Goal: Check status: Check status

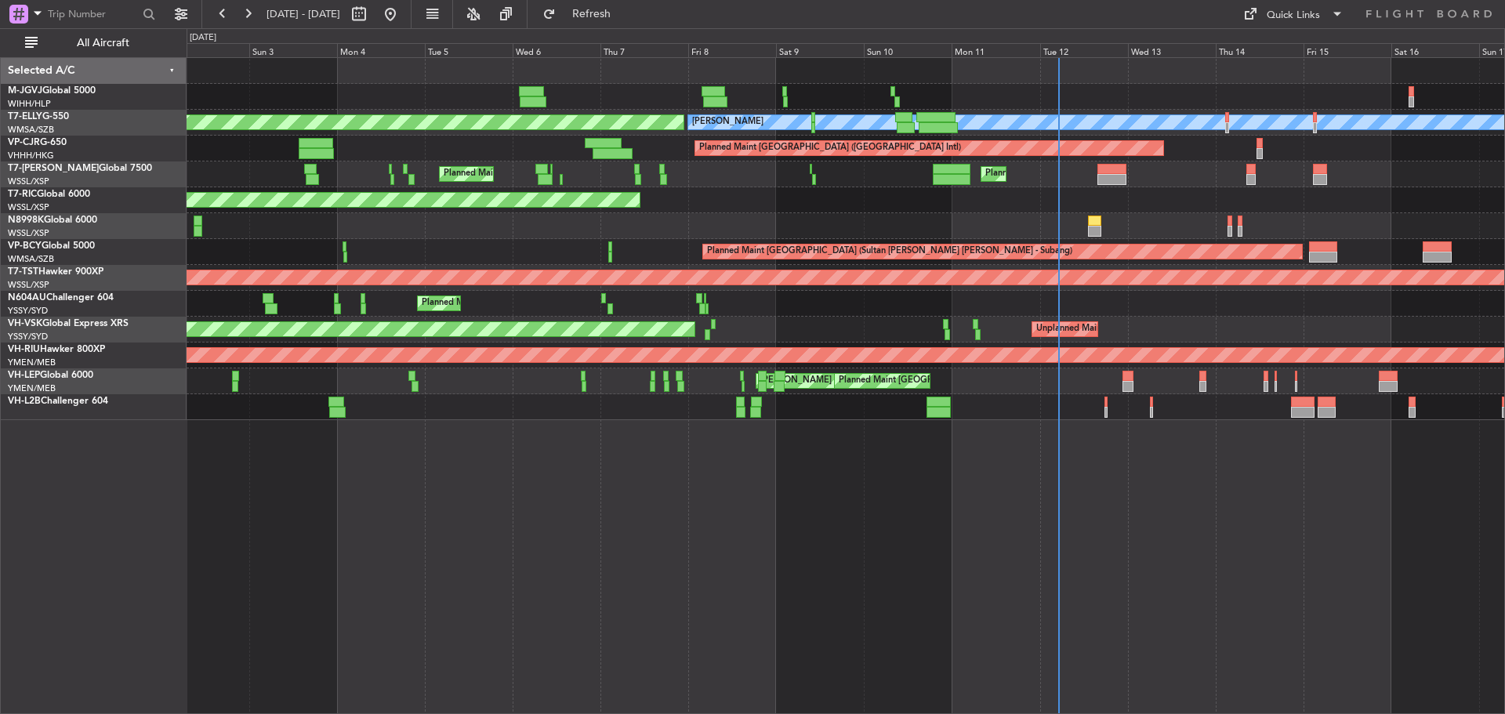
click at [555, 212] on div "Planned Maint [GEOGRAPHIC_DATA] (Seletar)" at bounding box center [846, 200] width 1318 height 26
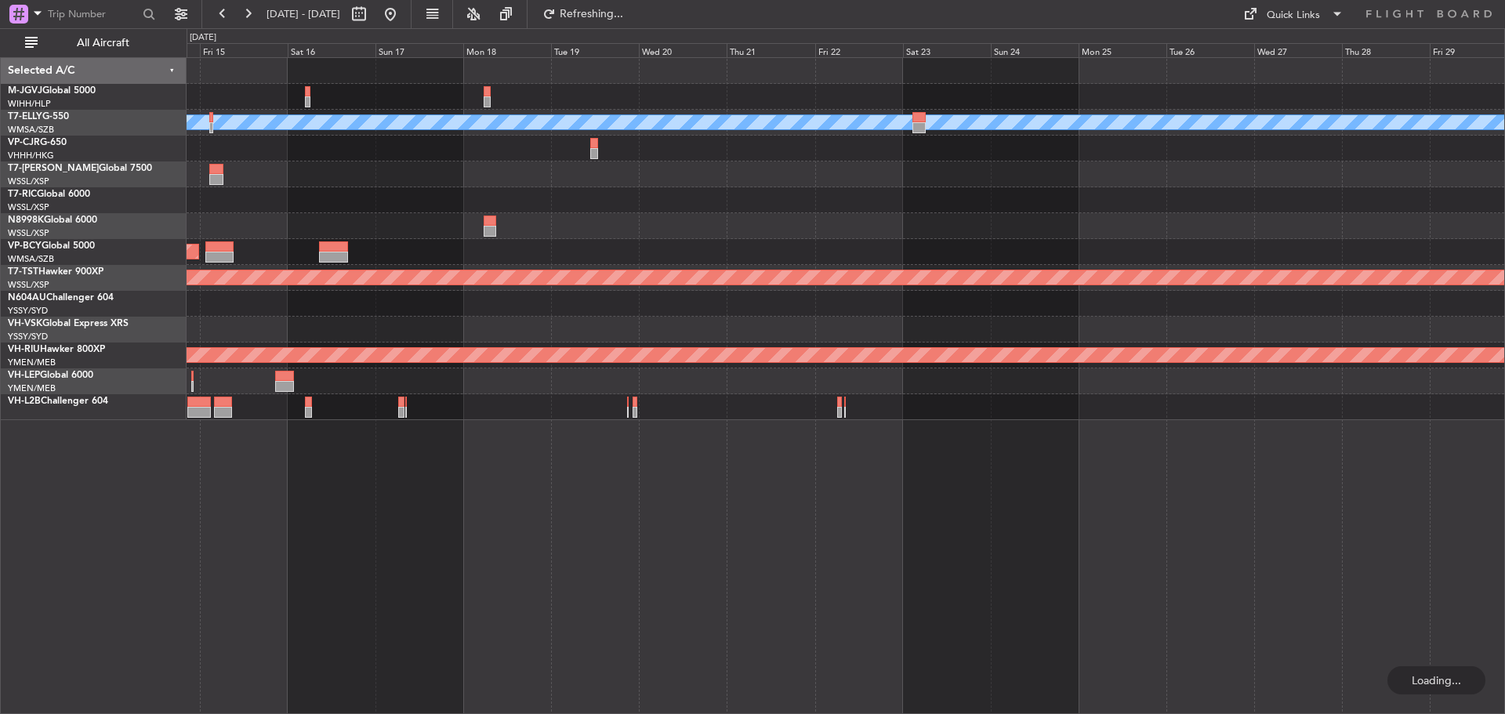
click at [689, 214] on div "[PERSON_NAME] Planned Maint [GEOGRAPHIC_DATA] ([GEOGRAPHIC_DATA]) Planned Maint…" at bounding box center [846, 239] width 1318 height 362
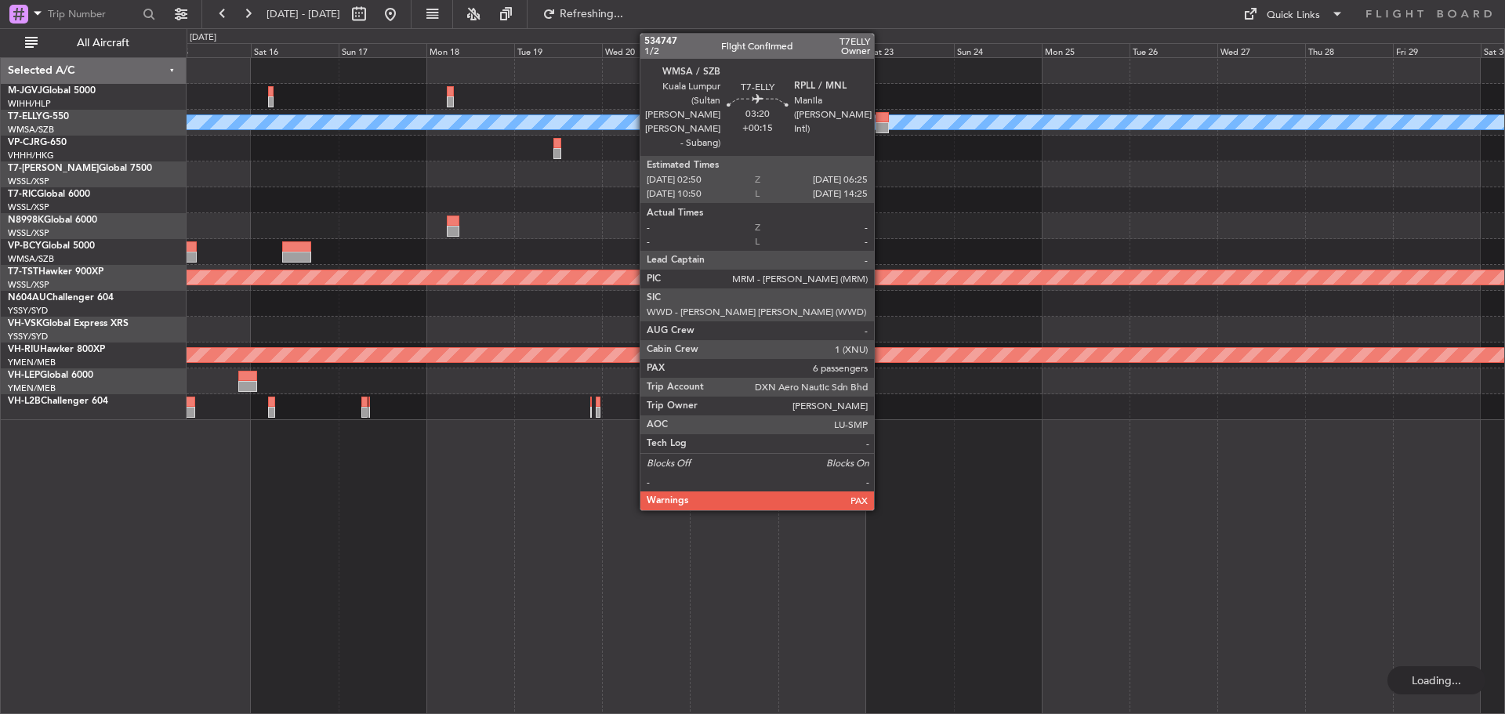
click at [881, 131] on div at bounding box center [882, 127] width 13 height 11
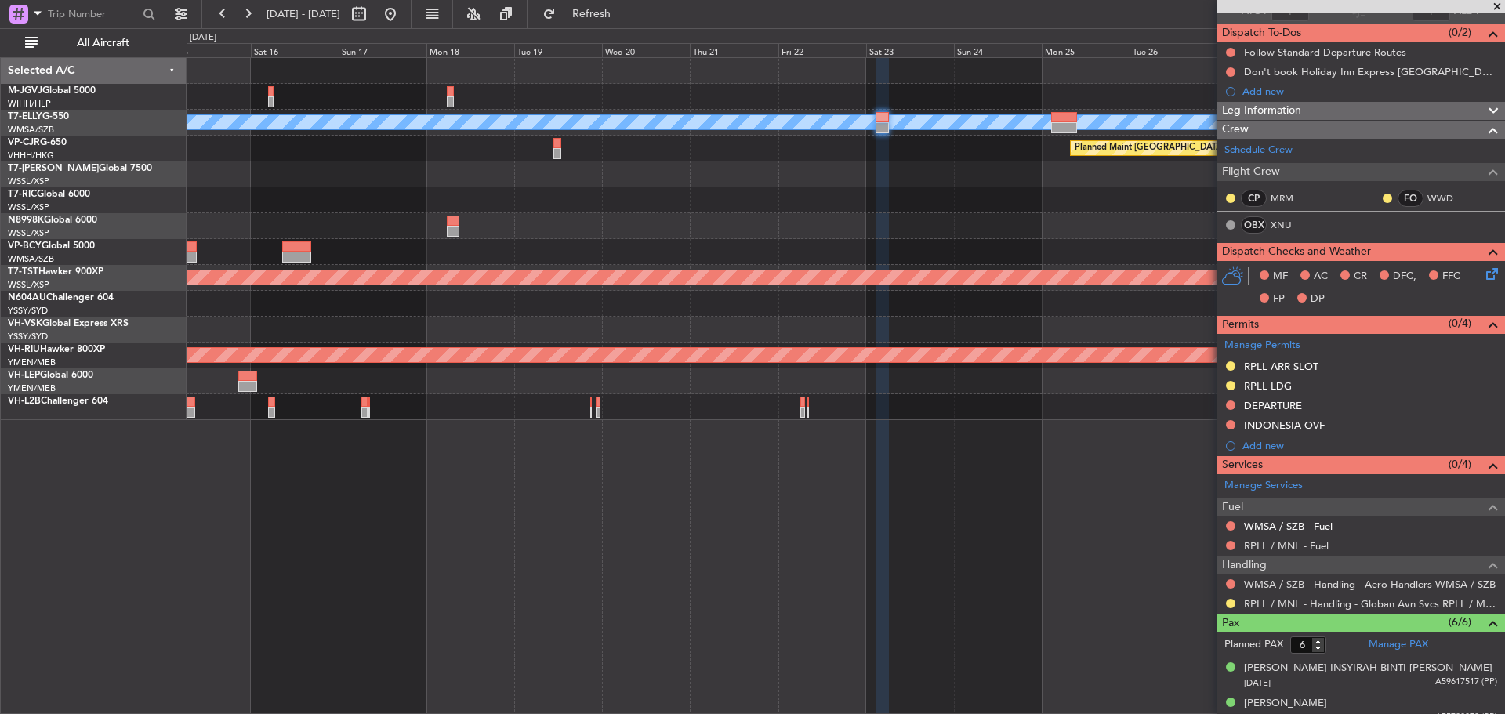
scroll to position [285, 0]
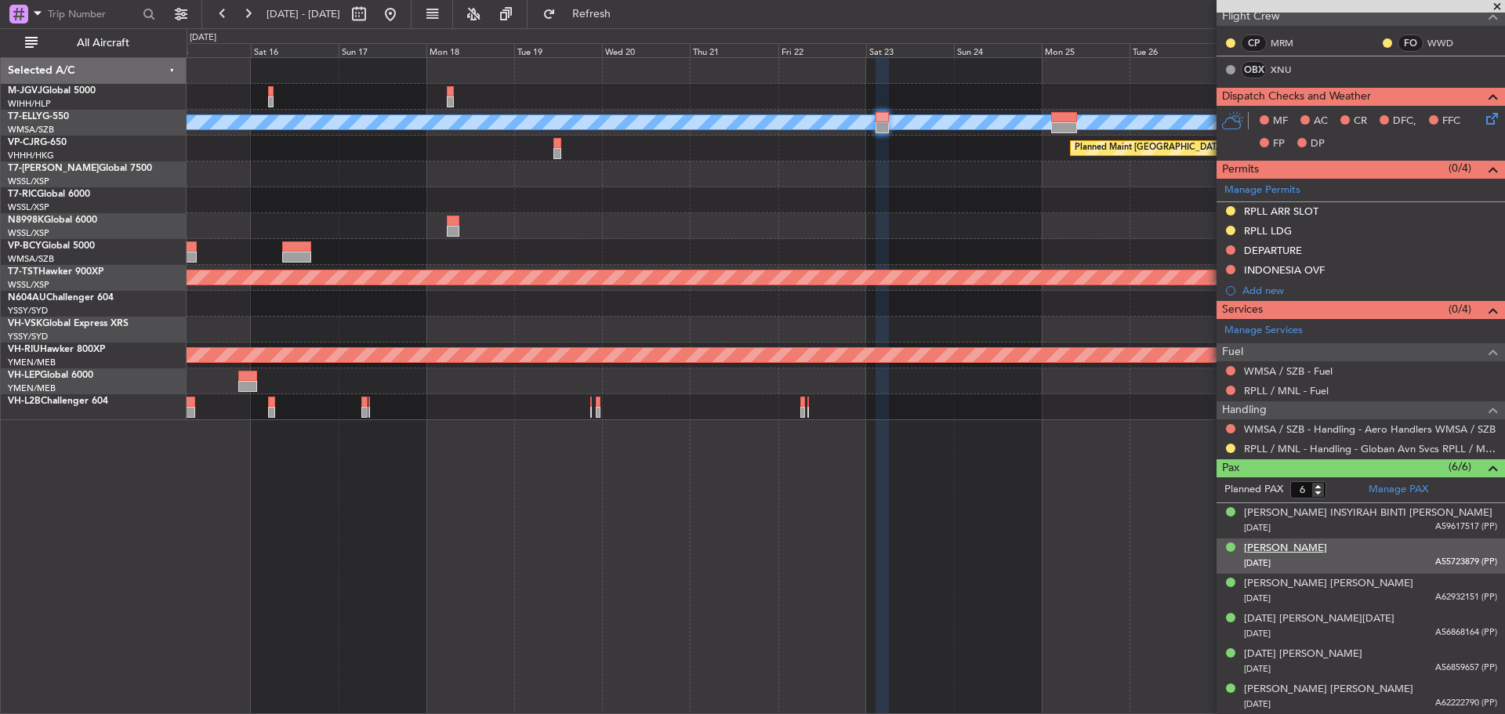
click at [1300, 543] on div "[PERSON_NAME]" at bounding box center [1285, 549] width 83 height 16
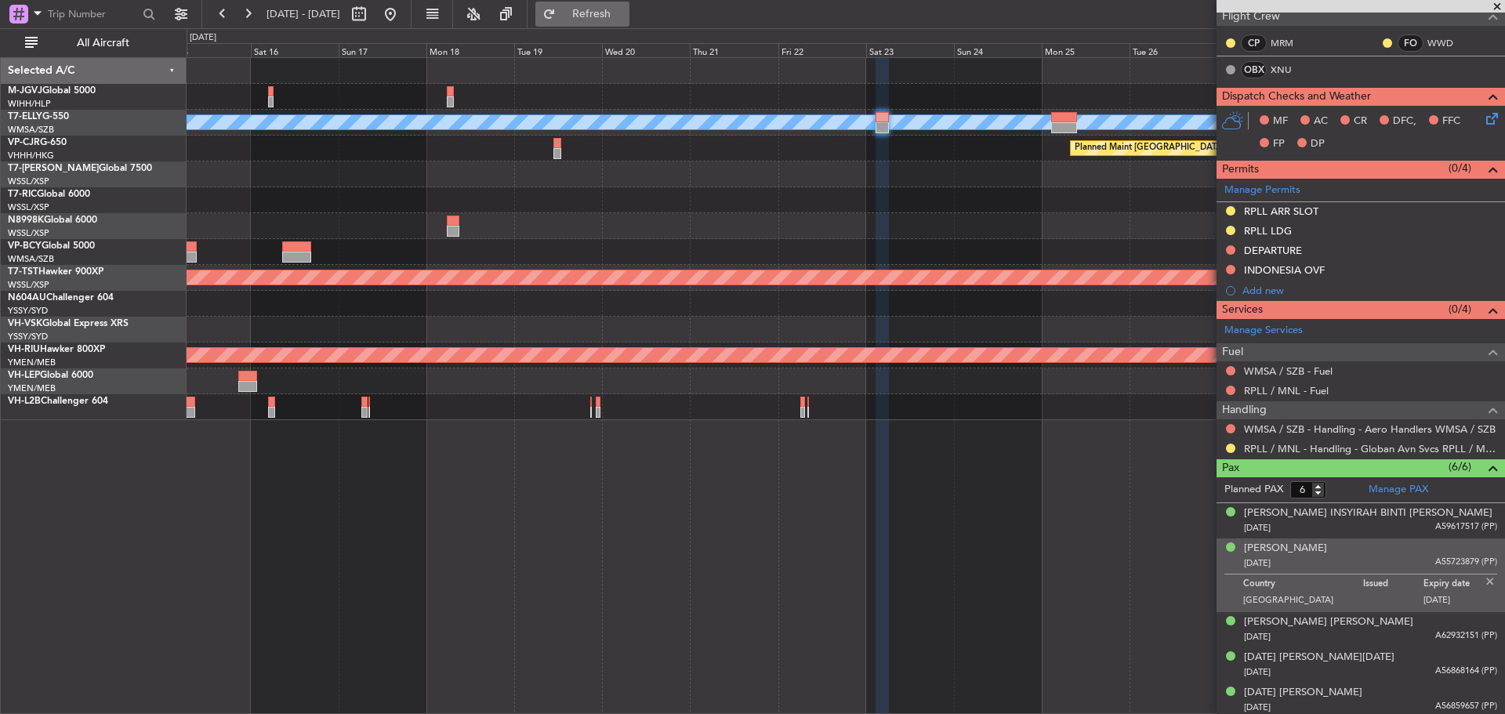
click at [611, 16] on button "Refresh" at bounding box center [582, 14] width 94 height 25
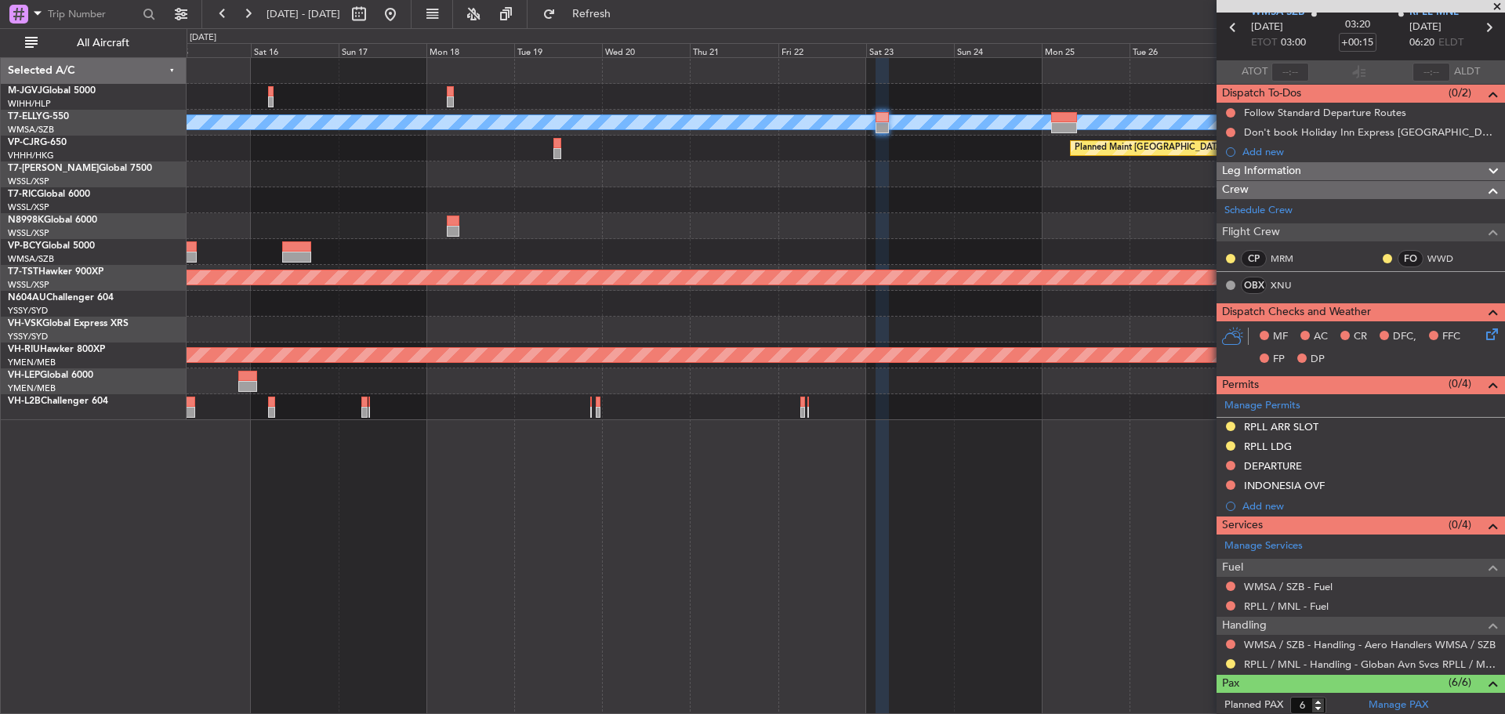
scroll to position [0, 0]
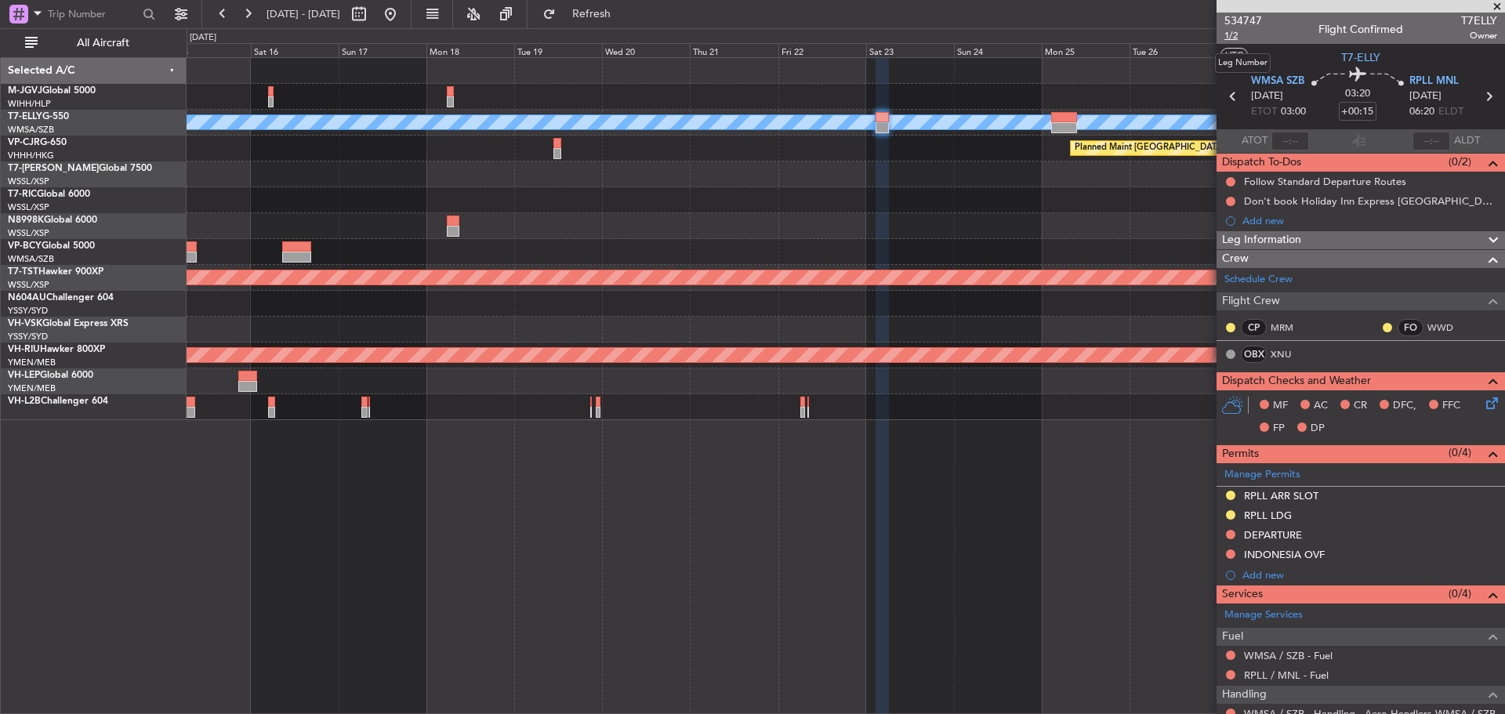
click at [1229, 38] on span "1/2" at bounding box center [1243, 35] width 38 height 13
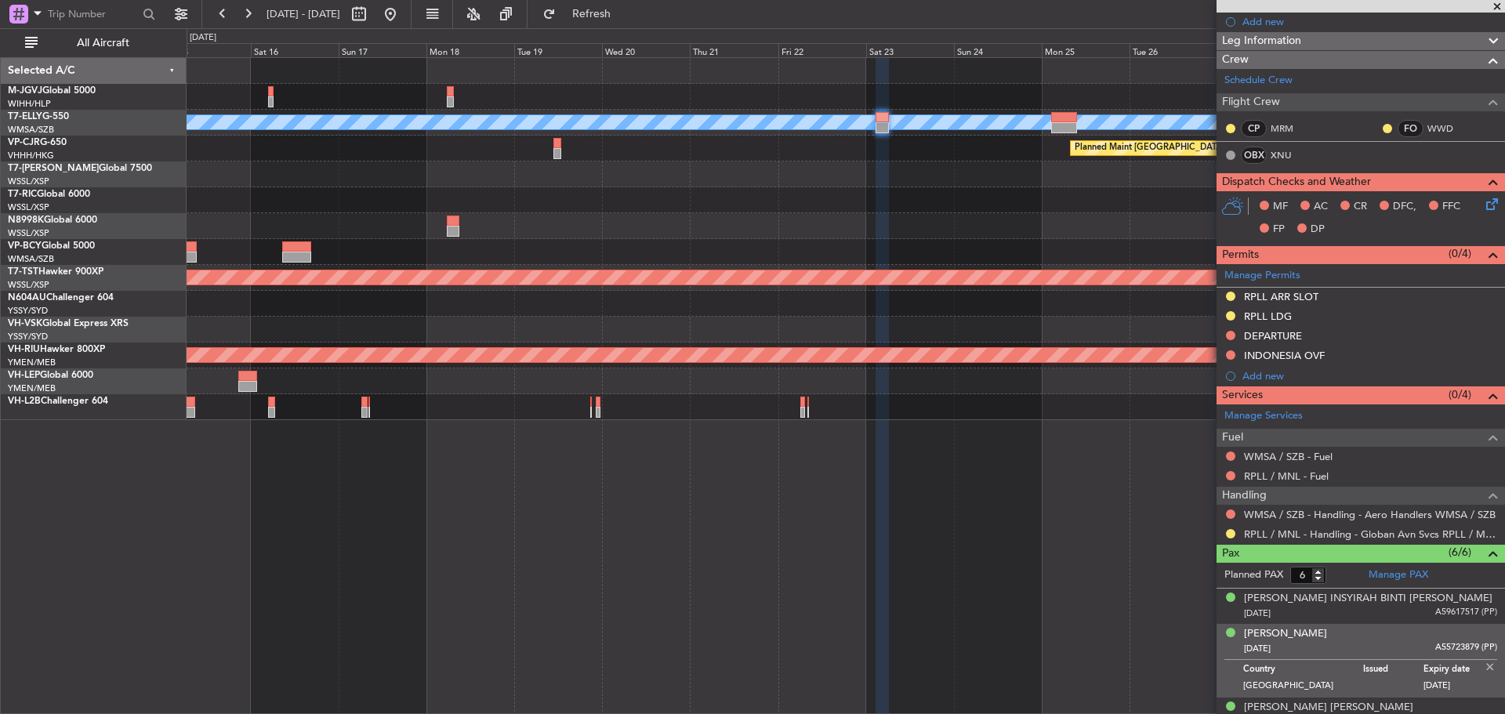
scroll to position [323, 0]
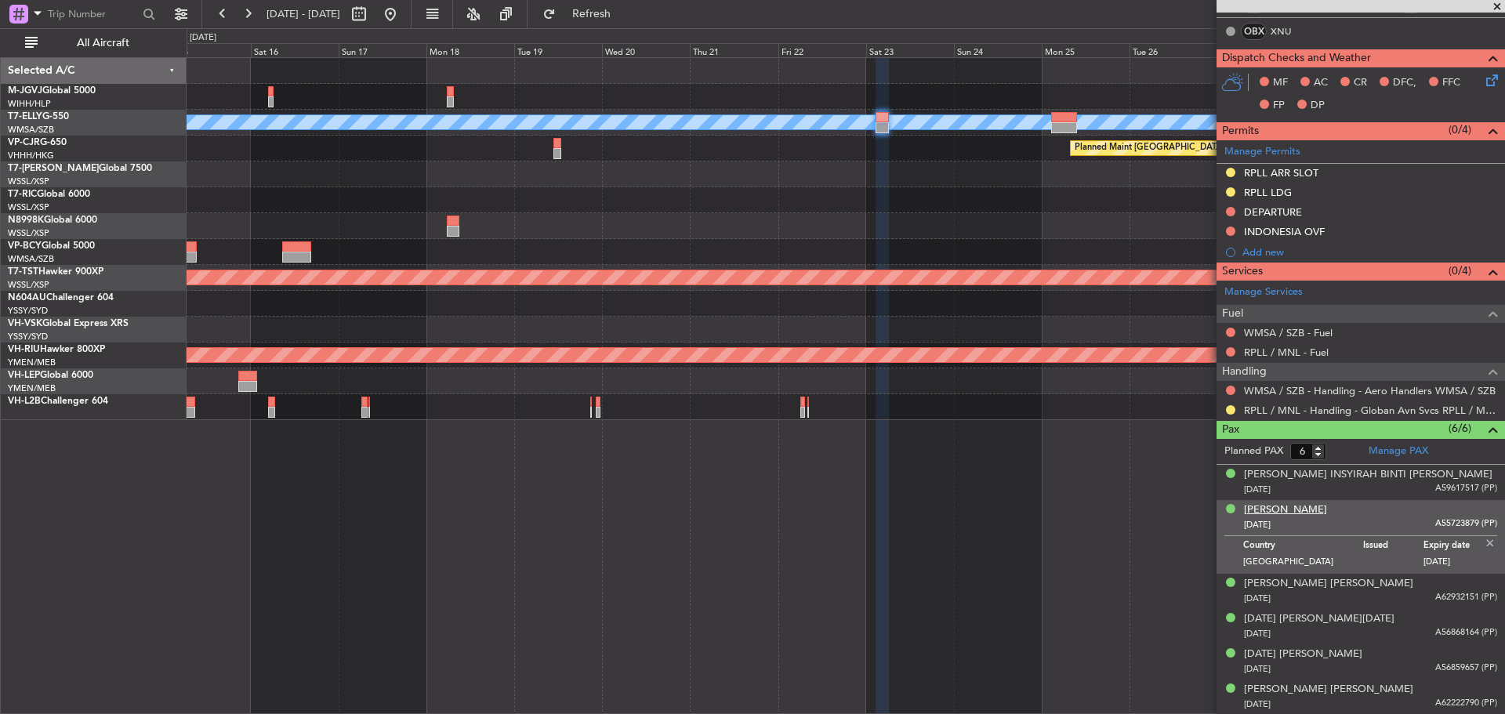
click at [1316, 511] on div "[PERSON_NAME]" at bounding box center [1285, 510] width 83 height 16
click at [1232, 408] on button at bounding box center [1230, 409] width 9 height 9
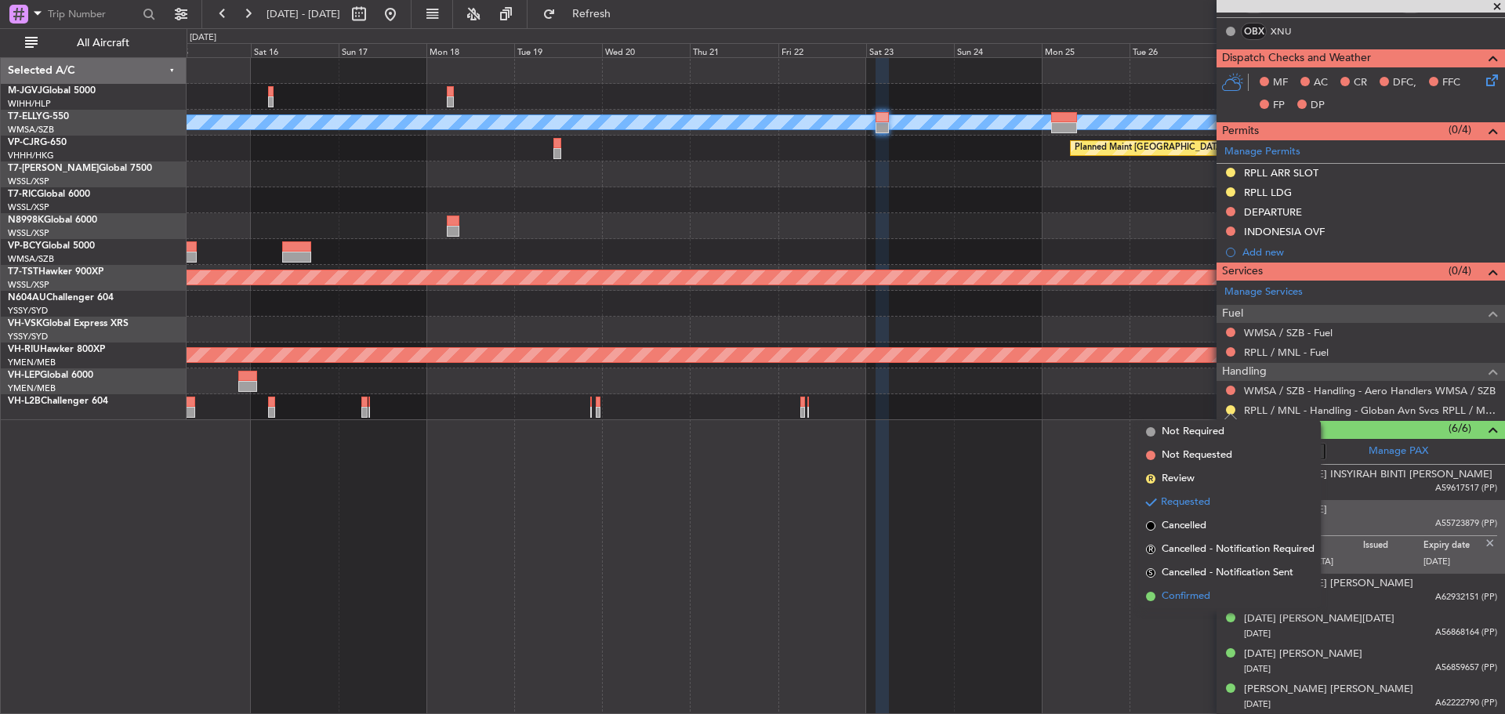
click at [1173, 598] on span "Confirmed" at bounding box center [1186, 597] width 49 height 16
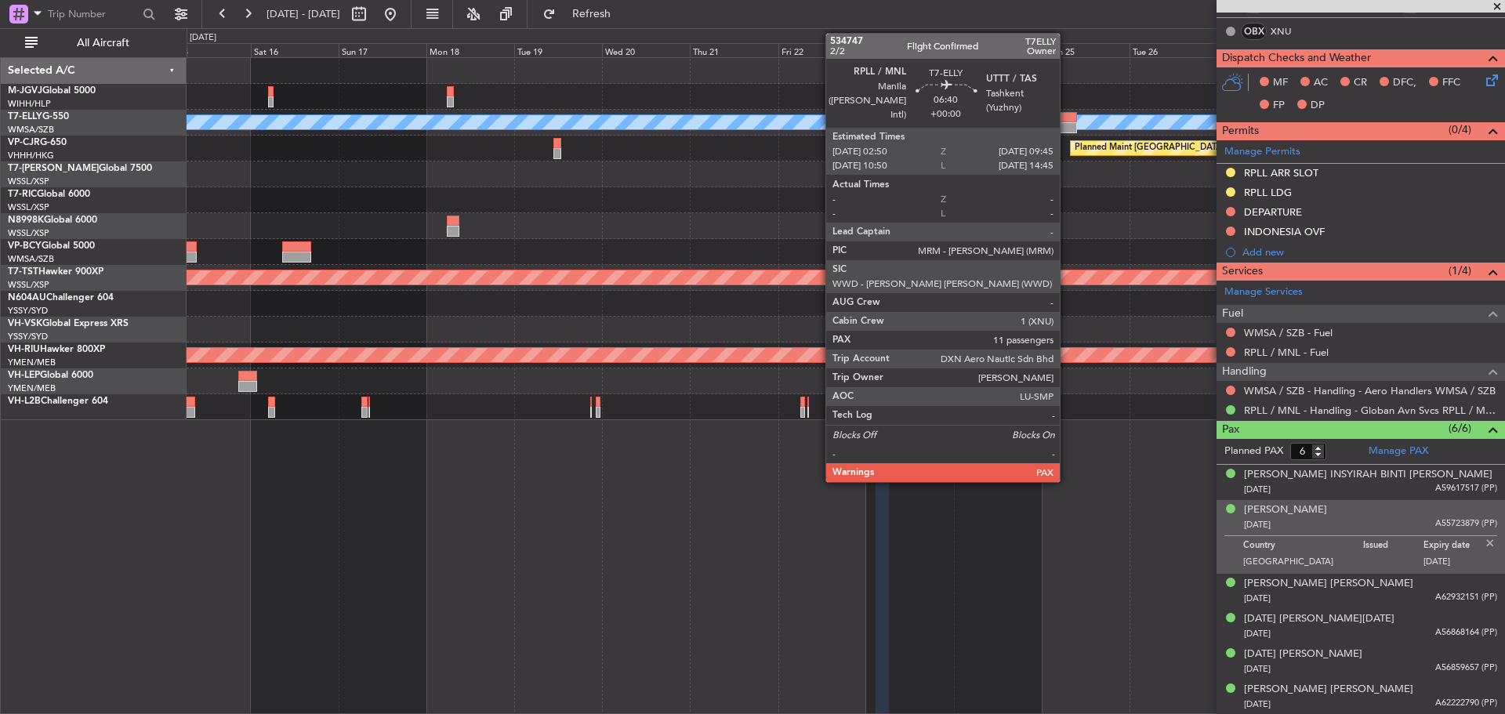
click at [1067, 117] on div at bounding box center [1064, 117] width 26 height 11
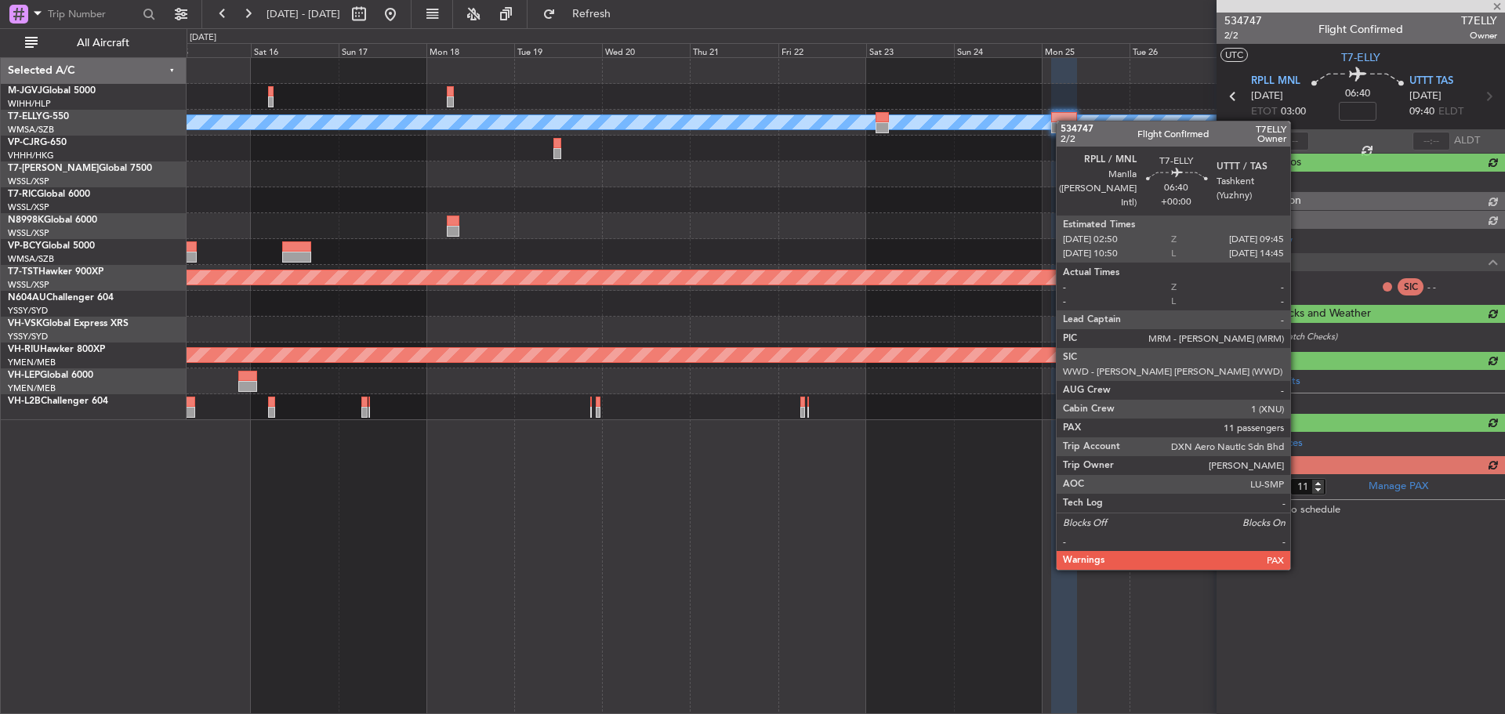
scroll to position [0, 0]
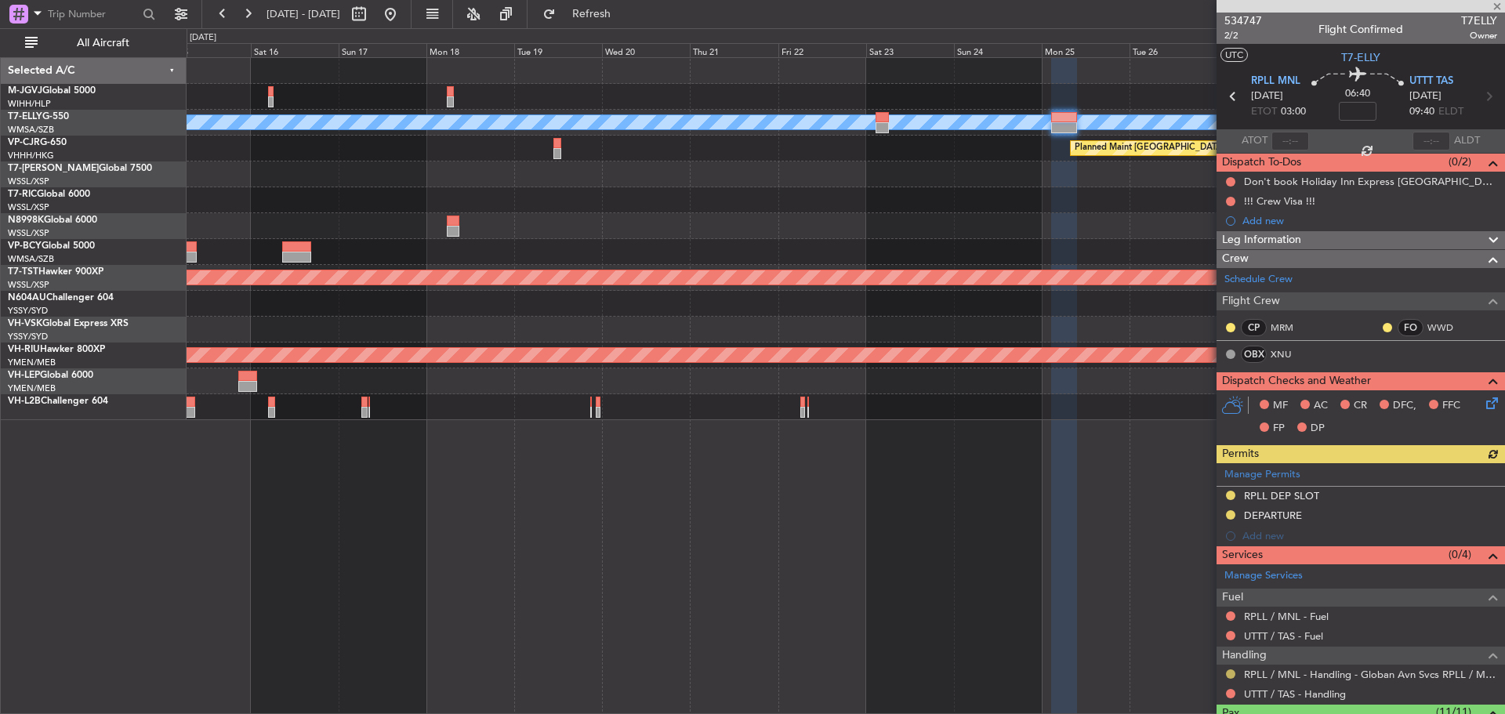
click at [1232, 673] on button at bounding box center [1230, 673] width 9 height 9
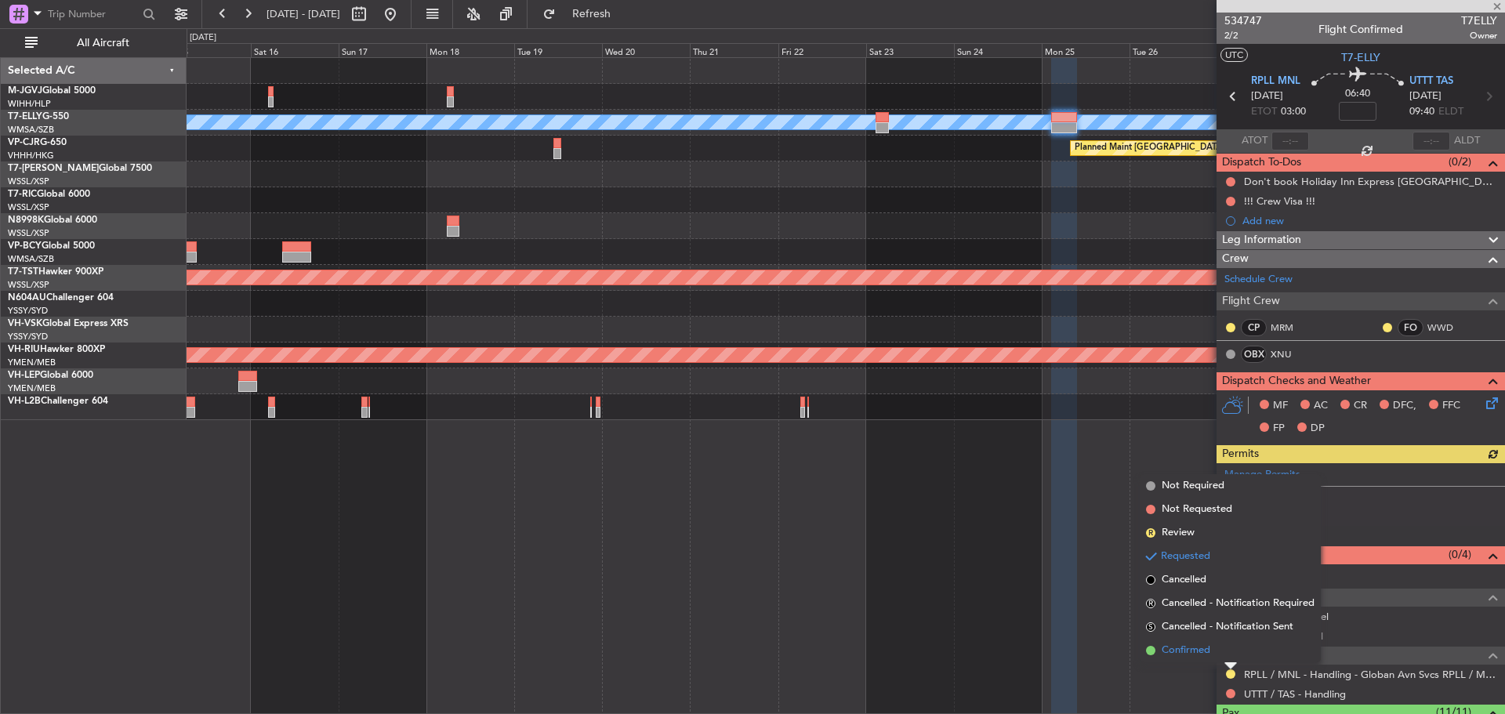
click at [1222, 653] on li "Confirmed" at bounding box center [1230, 651] width 181 height 24
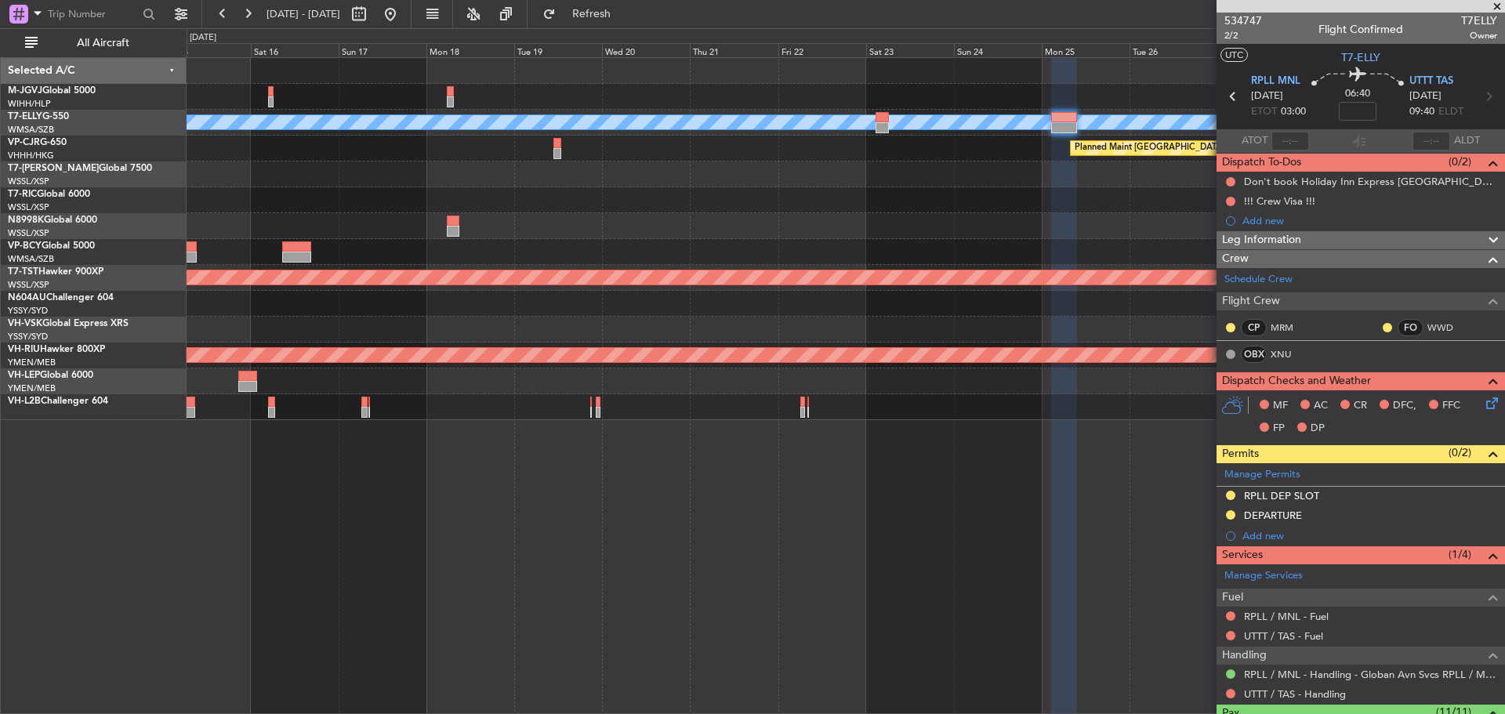
click at [1028, 308] on div at bounding box center [846, 304] width 1318 height 26
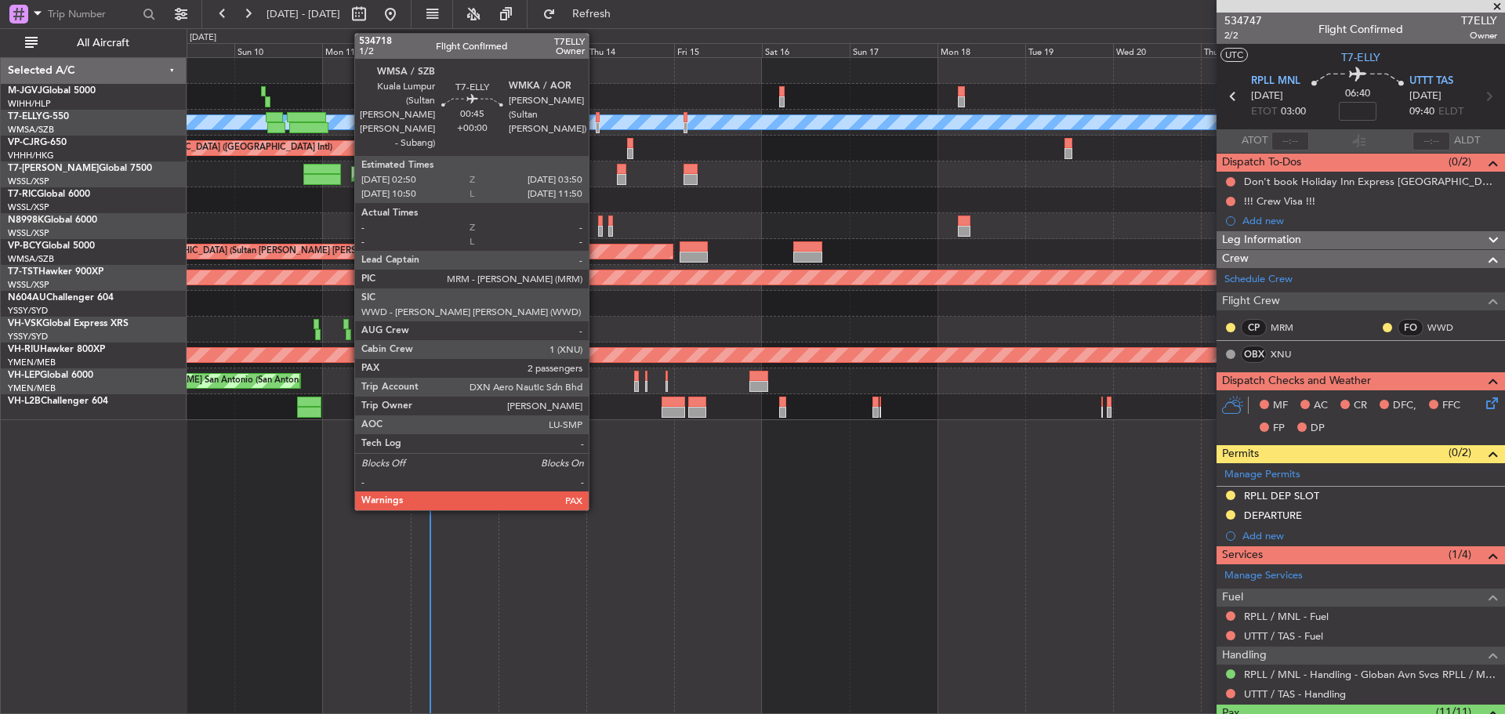
click at [596, 119] on div at bounding box center [598, 117] width 4 height 11
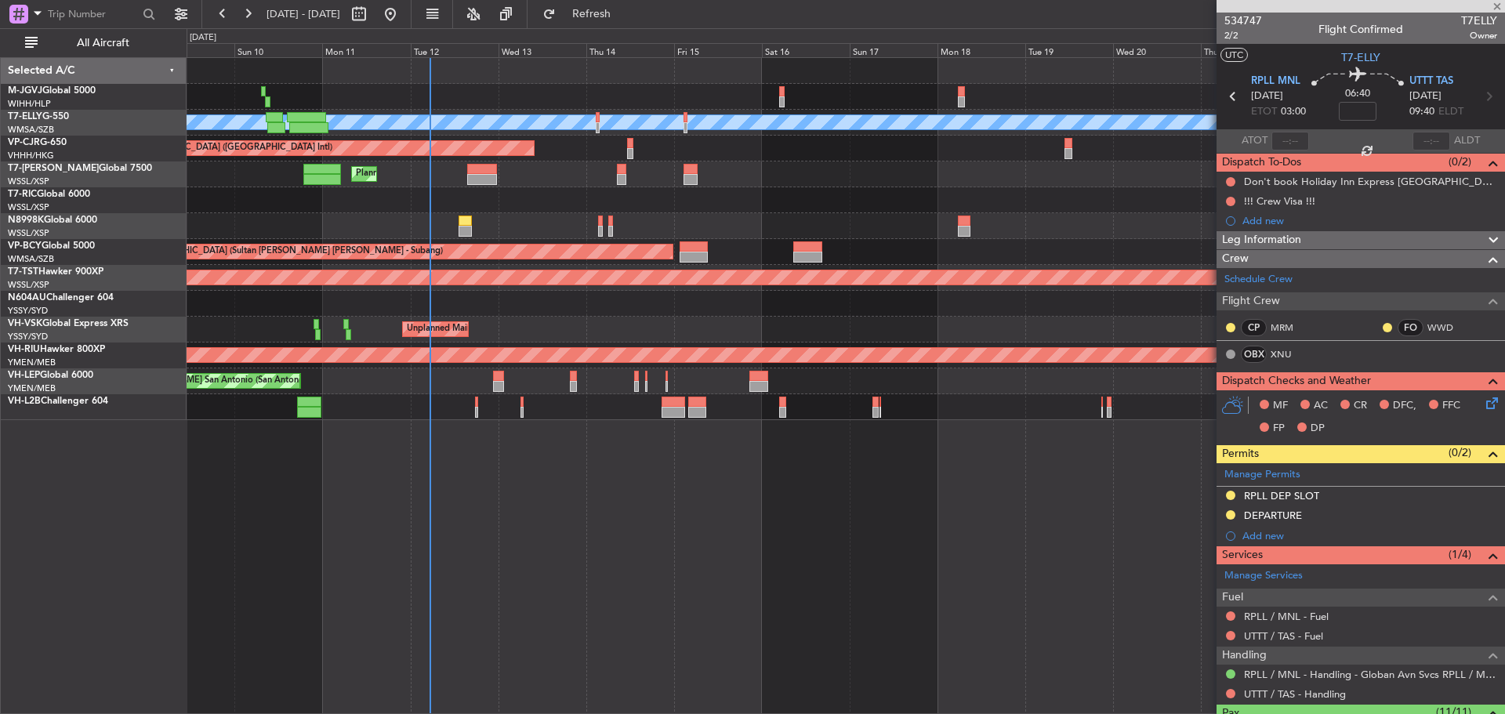
type input "2"
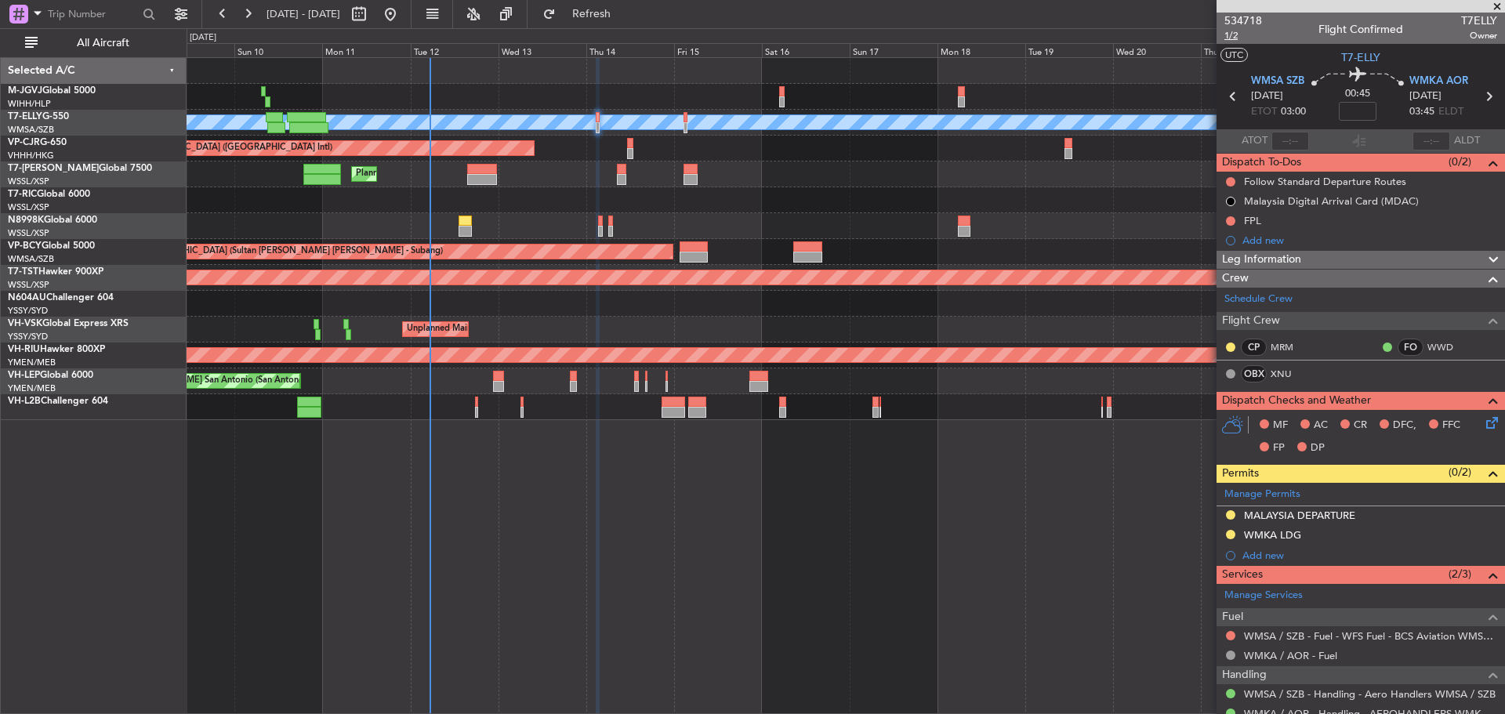
click at [1232, 35] on span "1/2" at bounding box center [1243, 35] width 38 height 13
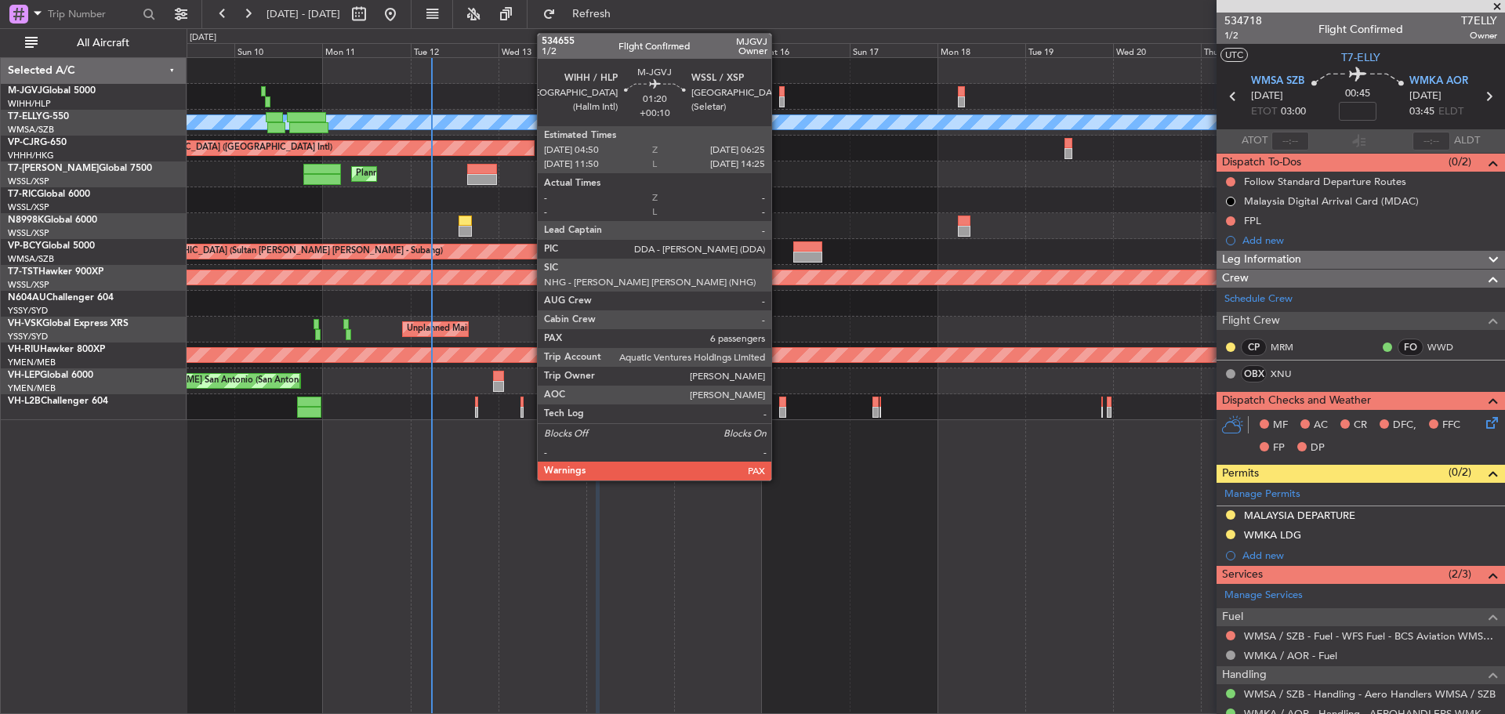
click at [779, 100] on div at bounding box center [782, 101] width 6 height 11
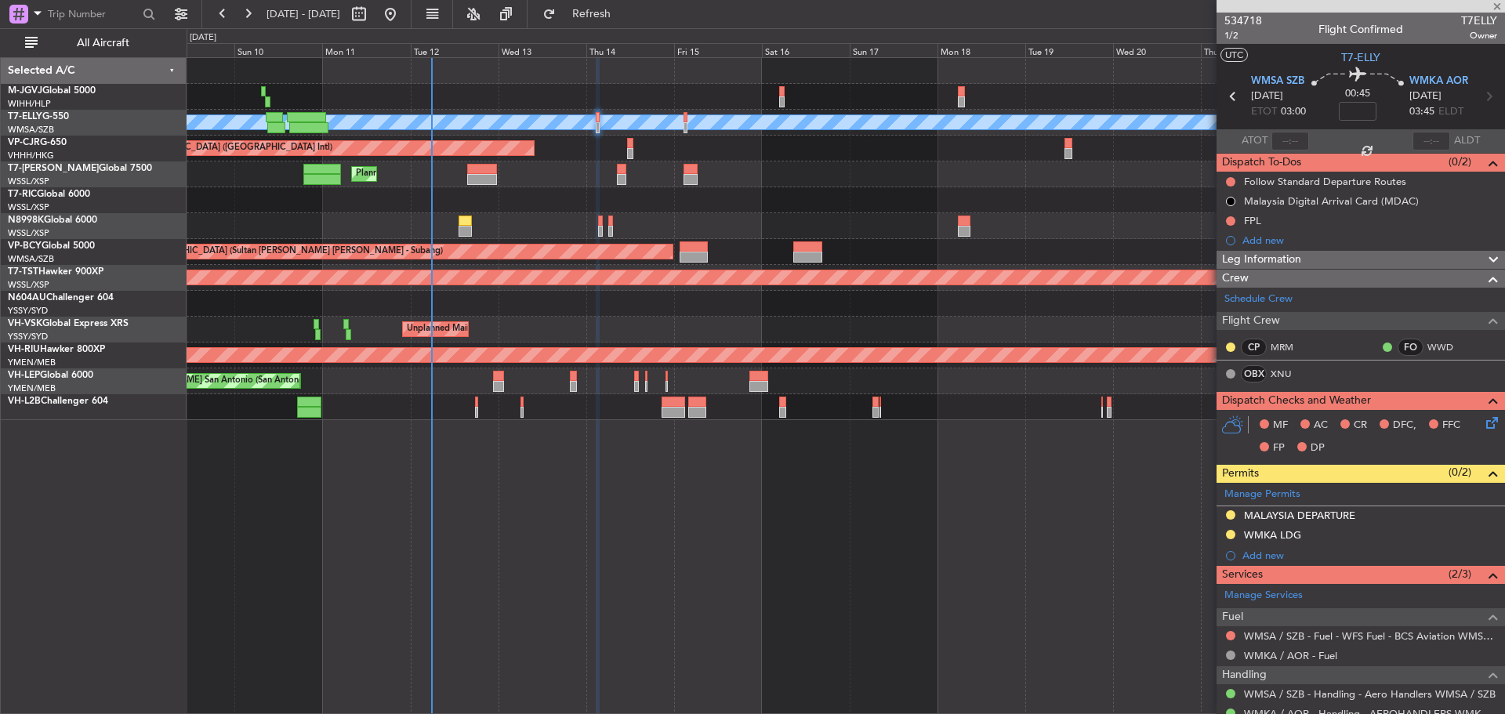
type input "+00:10"
type input "6"
